Goal: Task Accomplishment & Management: Manage account settings

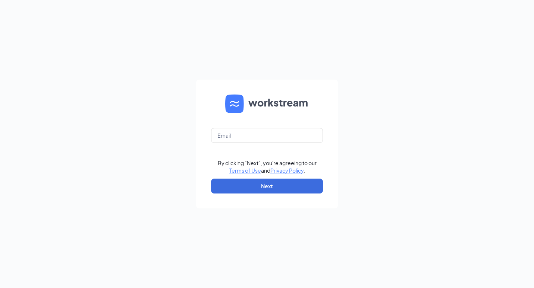
click at [254, 154] on form "By clicking "Next", you're agreeing to our Terms of Use and Privacy Policy . Ne…" at bounding box center [267, 144] width 142 height 129
click at [243, 132] on input "text" at bounding box center [267, 135] width 112 height 15
type input "[PERSON_NAME][EMAIL_ADDRESS][PERSON_NAME][DOMAIN_NAME]"
click at [265, 177] on form "[PERSON_NAME][EMAIL_ADDRESS][PERSON_NAME][DOMAIN_NAME] By clicking "Next", you'…" at bounding box center [267, 144] width 142 height 129
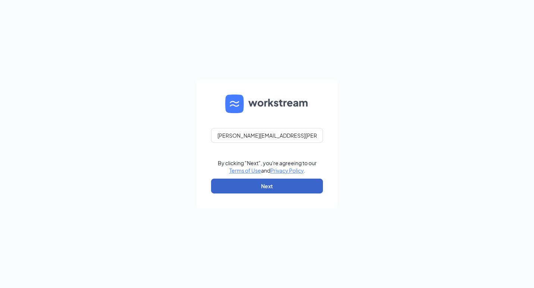
click at [265, 185] on button "Next" at bounding box center [267, 186] width 112 height 15
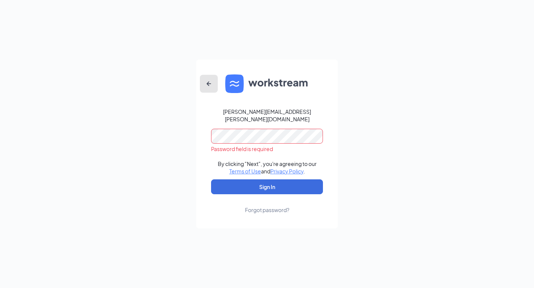
click at [215, 93] on button "button" at bounding box center [209, 84] width 18 height 18
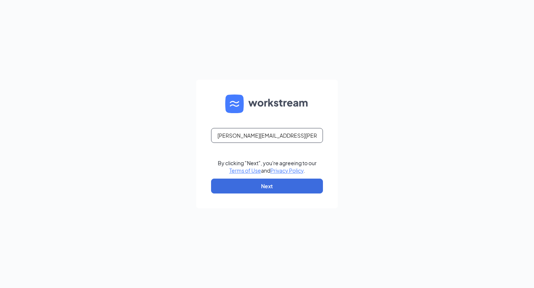
click at [312, 135] on input "[PERSON_NAME][EMAIL_ADDRESS][PERSON_NAME][DOMAIN_NAME]" at bounding box center [267, 135] width 112 height 15
drag, startPoint x: 312, startPoint y: 136, endPoint x: 109, endPoint y: 168, distance: 205.5
click at [109, 168] on div "[PERSON_NAME][EMAIL_ADDRESS][PERSON_NAME][DOMAIN_NAME] By clicking "Next", you'…" at bounding box center [267, 144] width 534 height 288
type input "[EMAIL_ADDRESS][DOMAIN_NAME]"
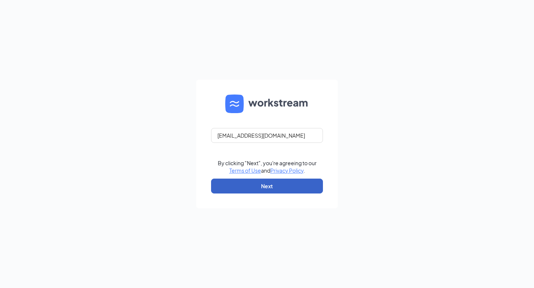
click at [245, 189] on button "Next" at bounding box center [267, 186] width 112 height 15
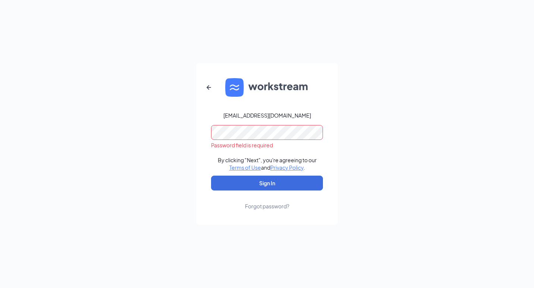
click at [211, 176] on button "Sign In" at bounding box center [267, 183] width 112 height 15
